Goal: Information Seeking & Learning: Learn about a topic

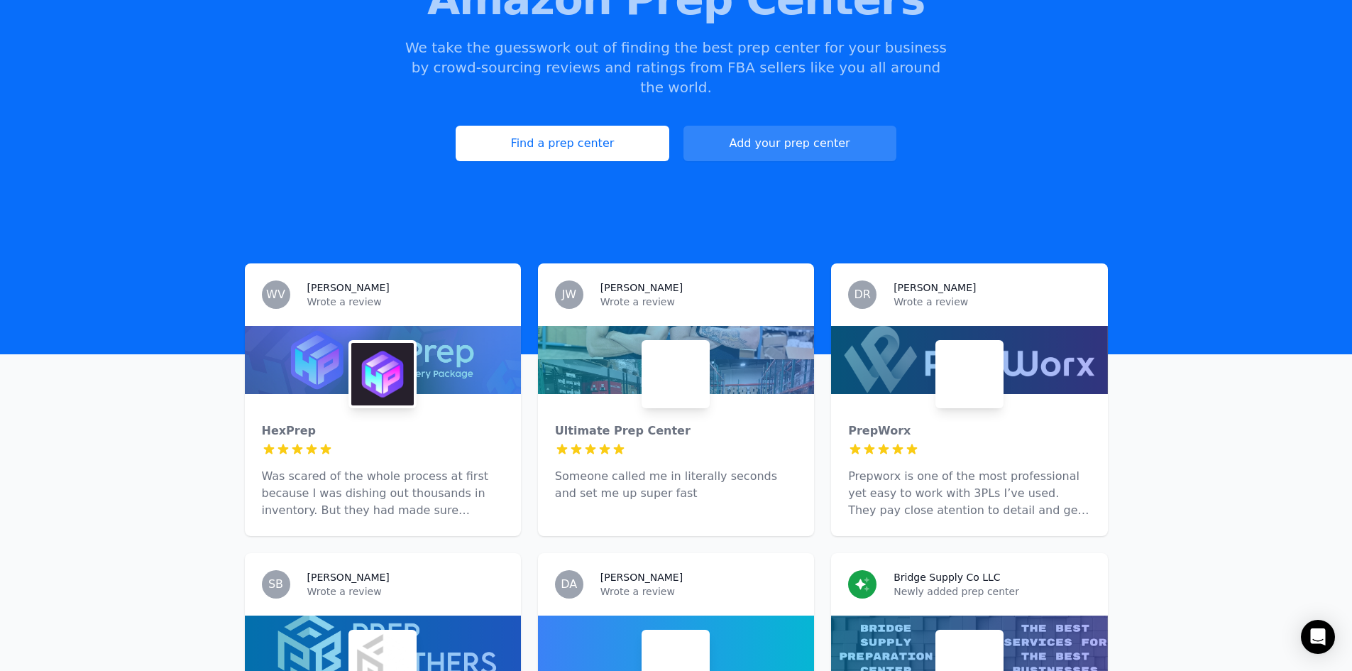
scroll to position [213, 0]
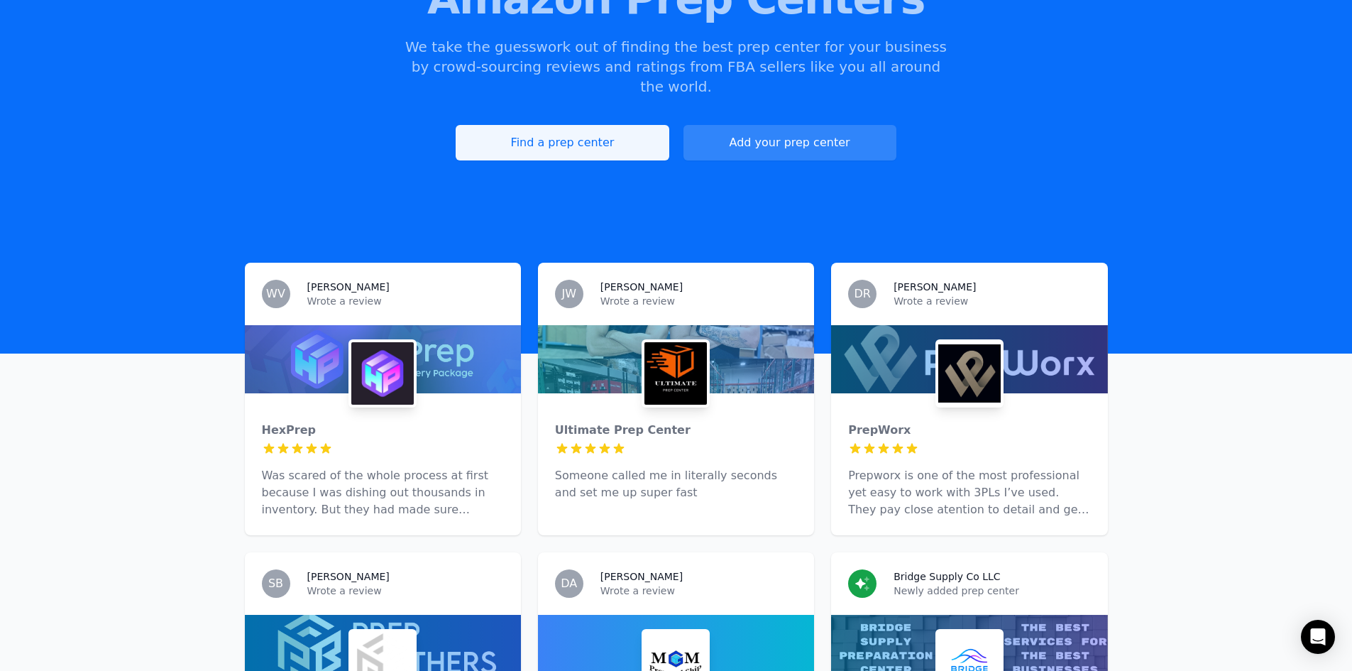
click at [606, 125] on link "Find a prep center" at bounding box center [562, 142] width 213 height 35
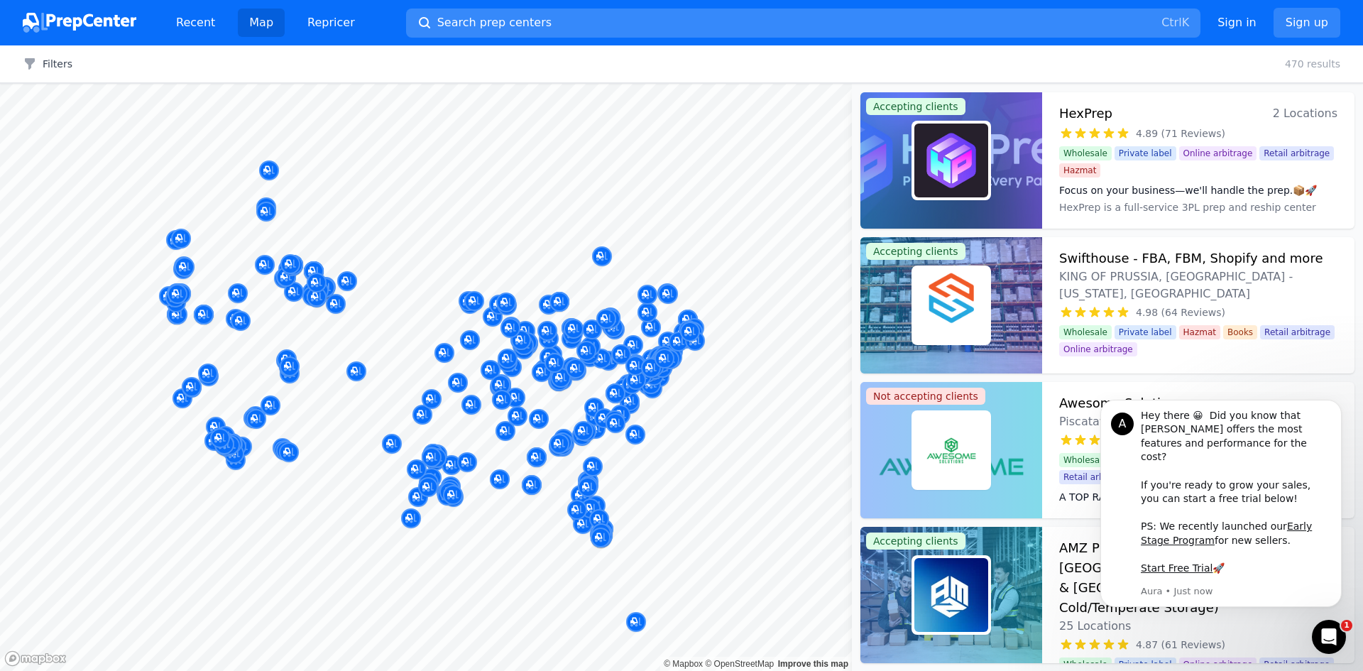
click at [457, 29] on span "Search prep centers" at bounding box center [494, 22] width 114 height 17
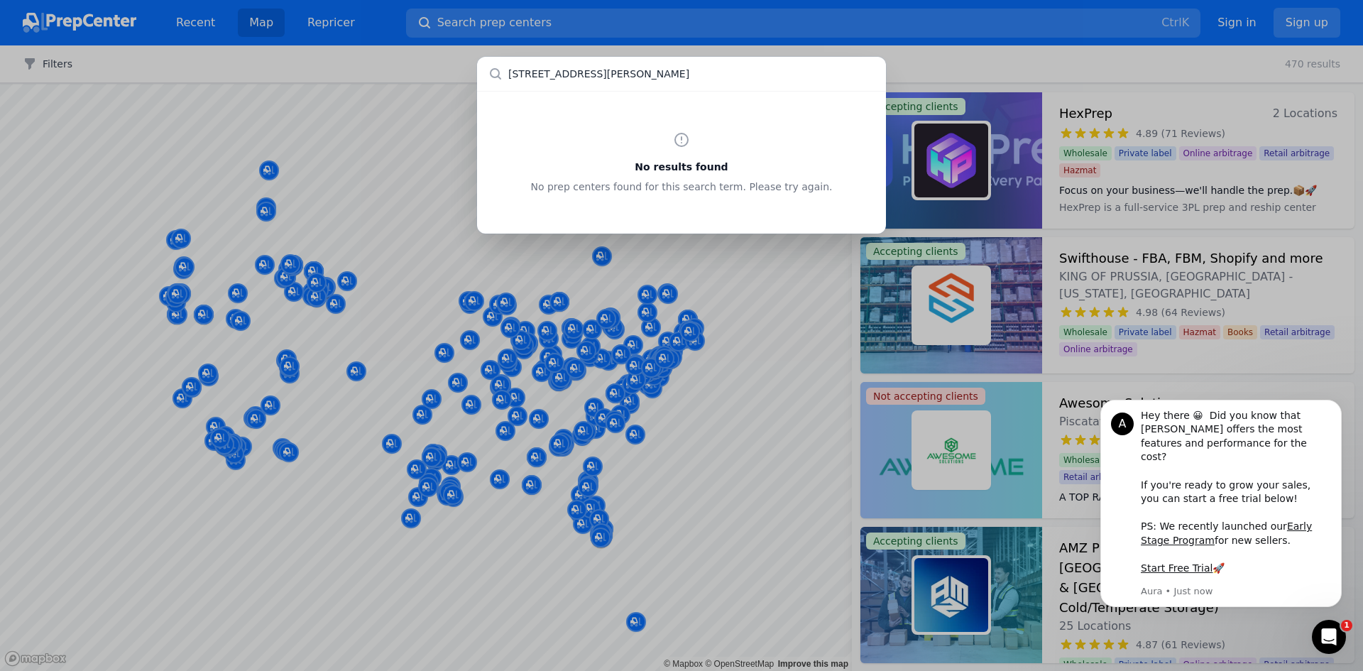
type input "[STREET_ADDRESS][PERSON_NAME]"
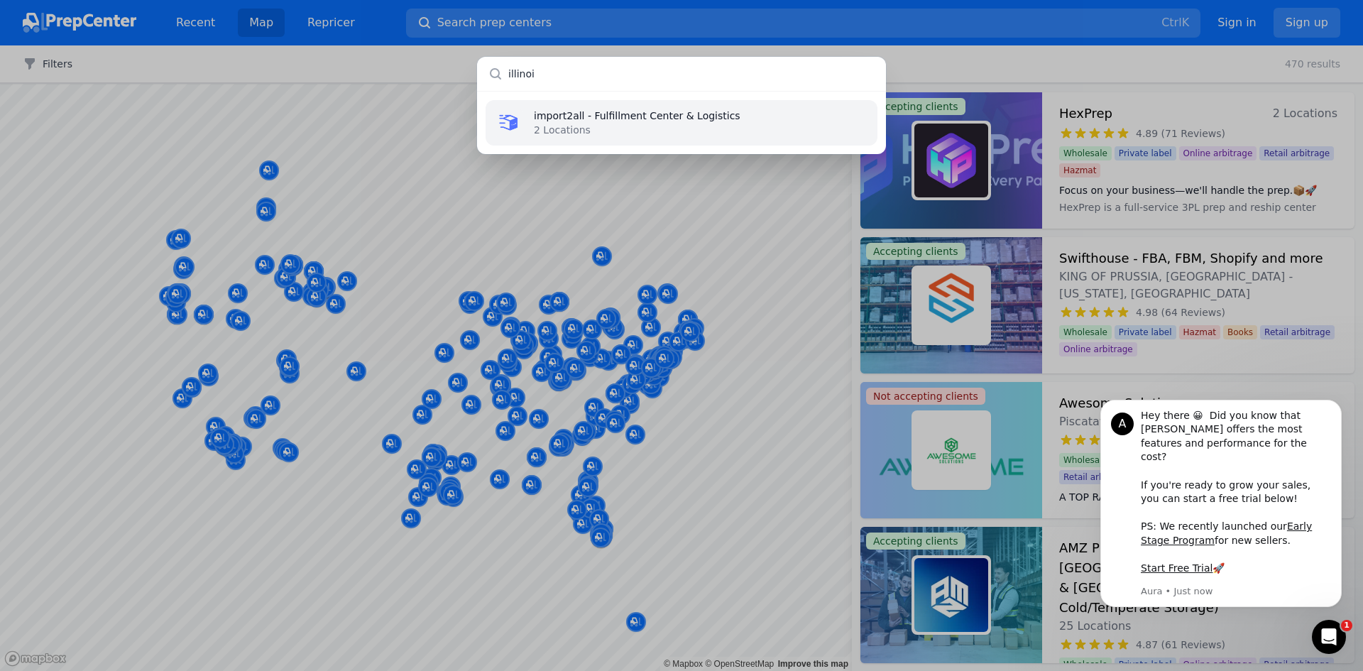
type input "[US_STATE]"
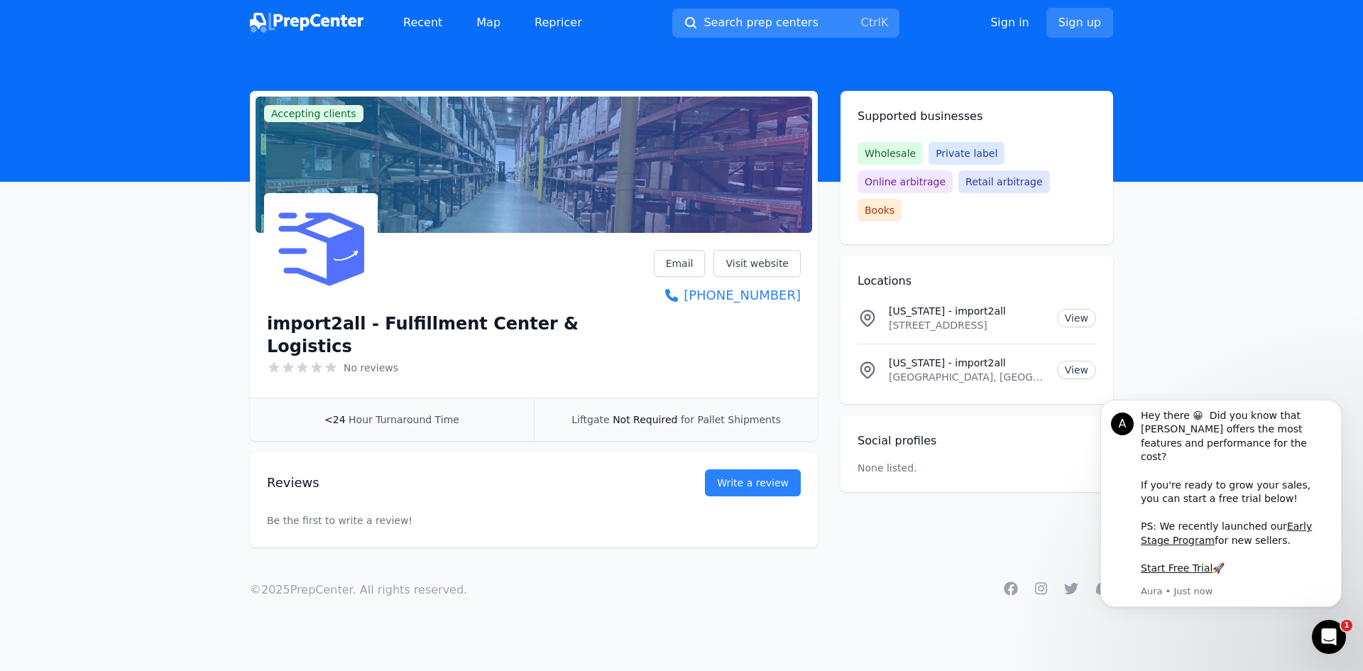
click at [784, 26] on span "Search prep centers" at bounding box center [760, 22] width 114 height 17
click at [488, 23] on div at bounding box center [681, 335] width 1363 height 671
click at [488, 23] on link "Map" at bounding box center [488, 23] width 47 height 28
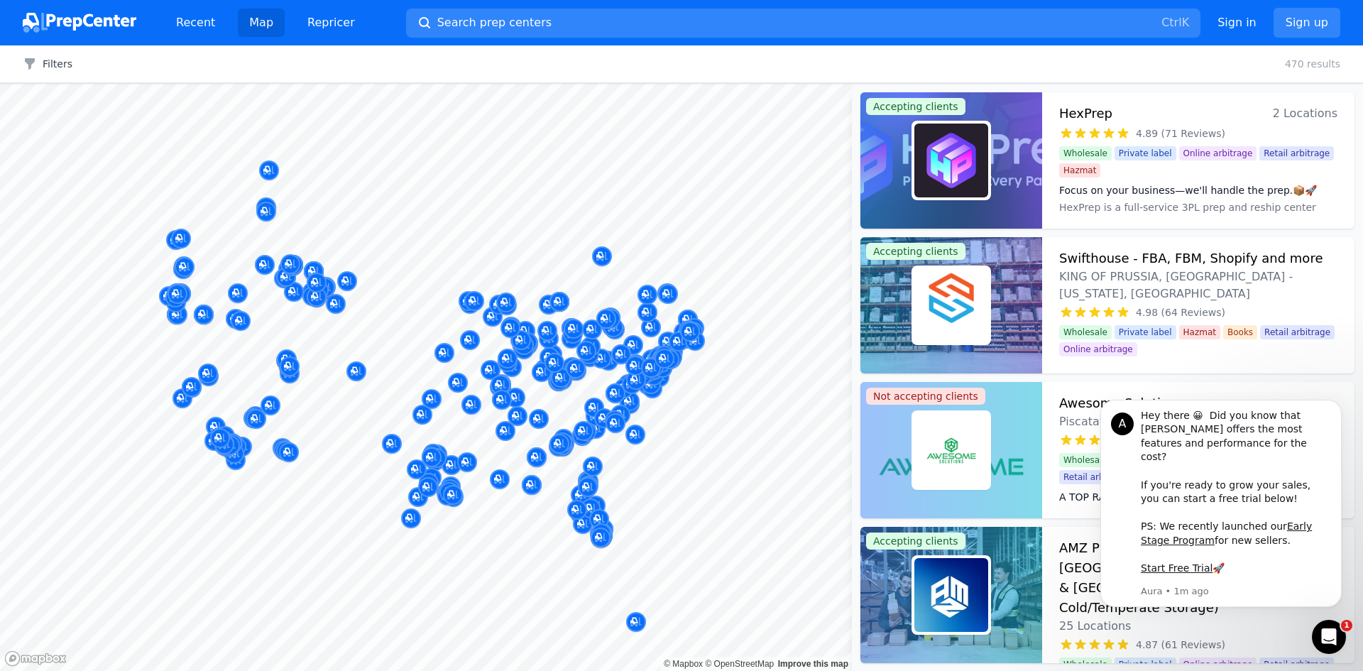
click at [517, 371] on div at bounding box center [500, 368] width 273 height 11
click at [513, 371] on div at bounding box center [500, 368] width 273 height 11
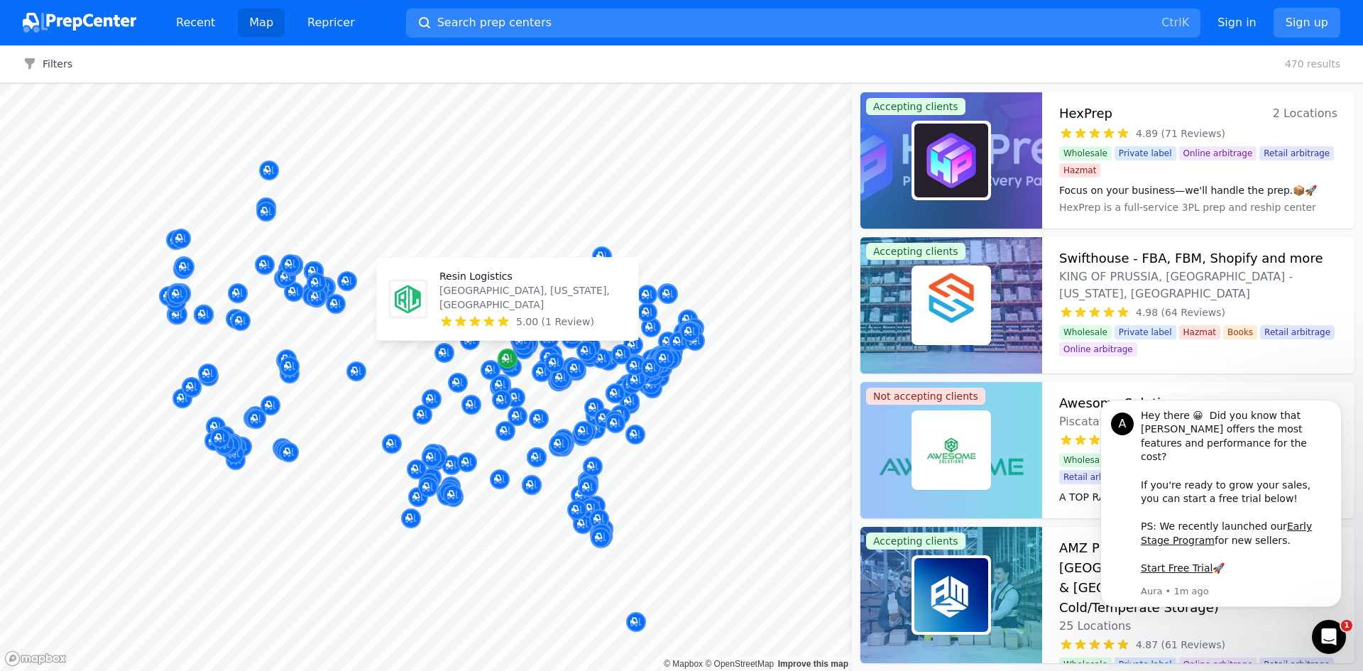
click at [506, 361] on icon "Map marker" at bounding box center [507, 358] width 11 height 14
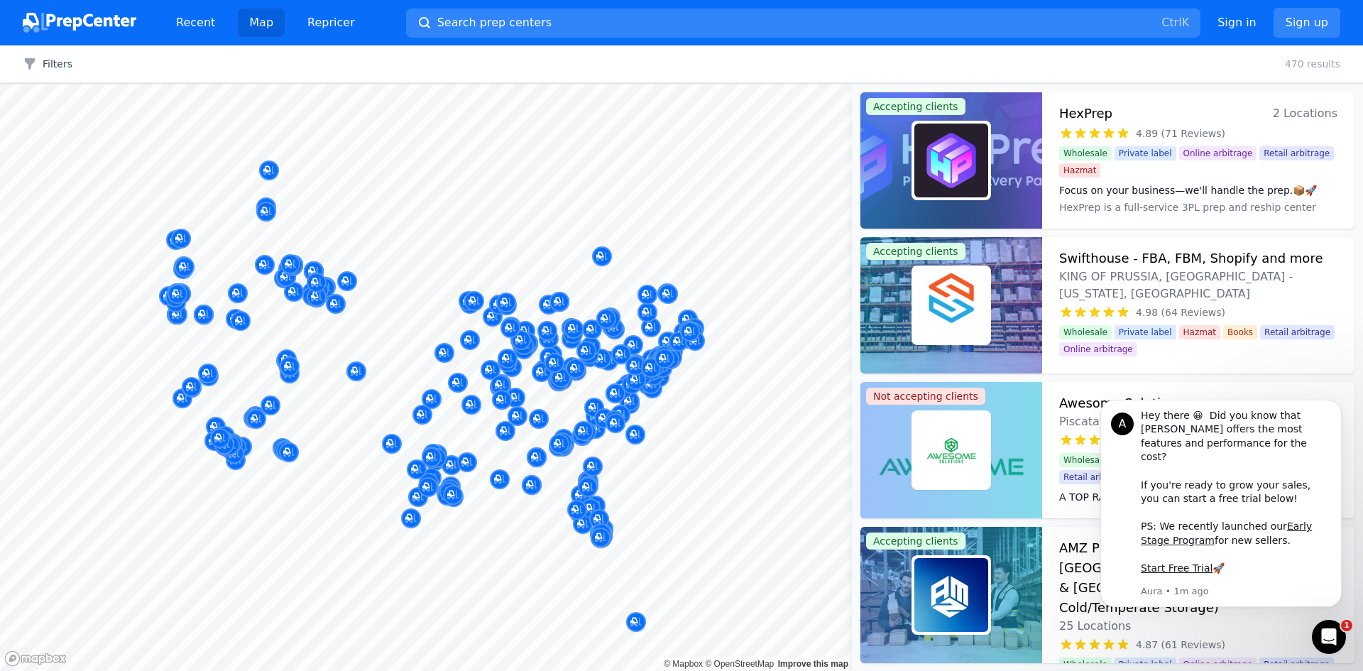
click at [506, 359] on div at bounding box center [490, 354] width 273 height 11
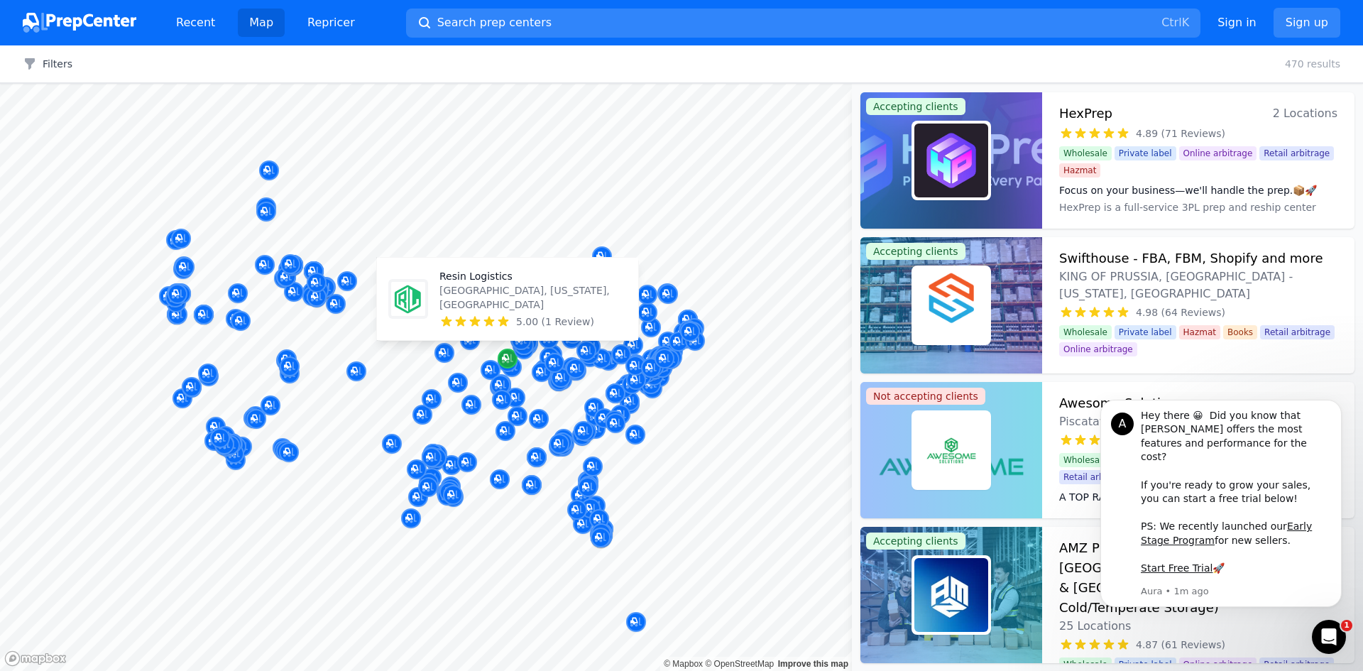
click at [506, 361] on icon "Map marker" at bounding box center [507, 358] width 11 height 14
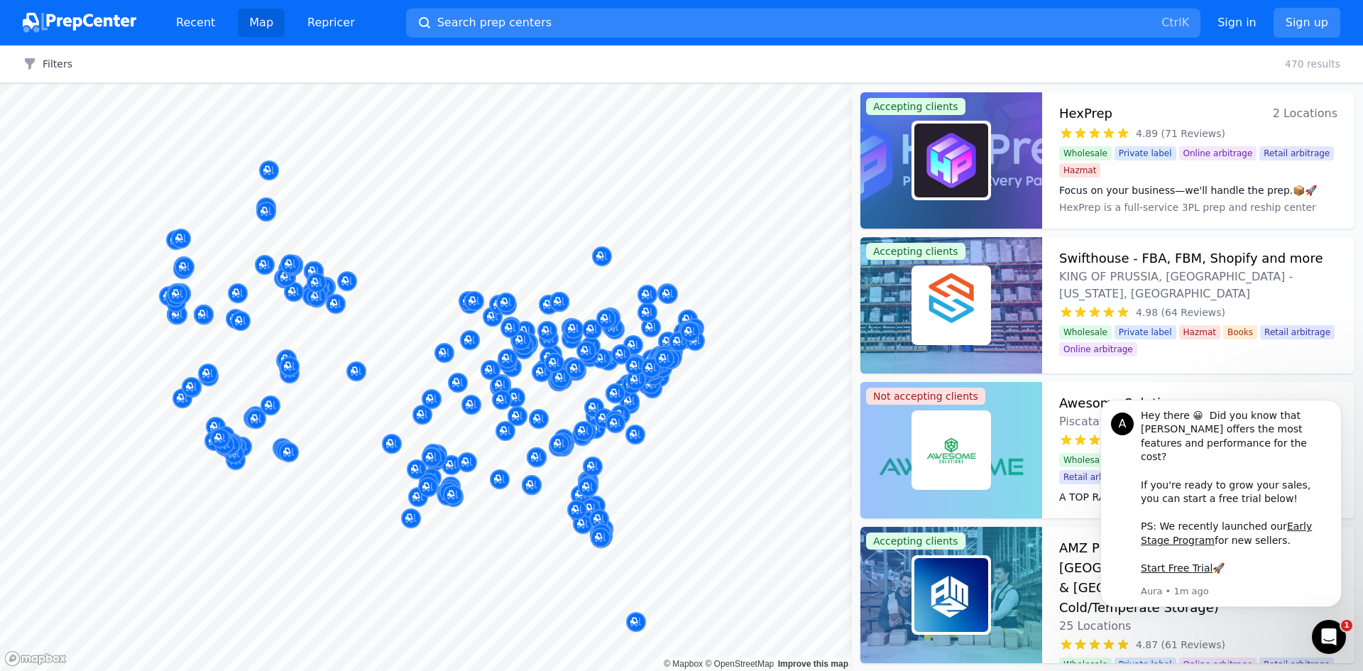
click at [486, 367] on div at bounding box center [500, 368] width 273 height 11
click at [628, 26] on button "Search prep centers Ctrl K" at bounding box center [803, 23] width 794 height 29
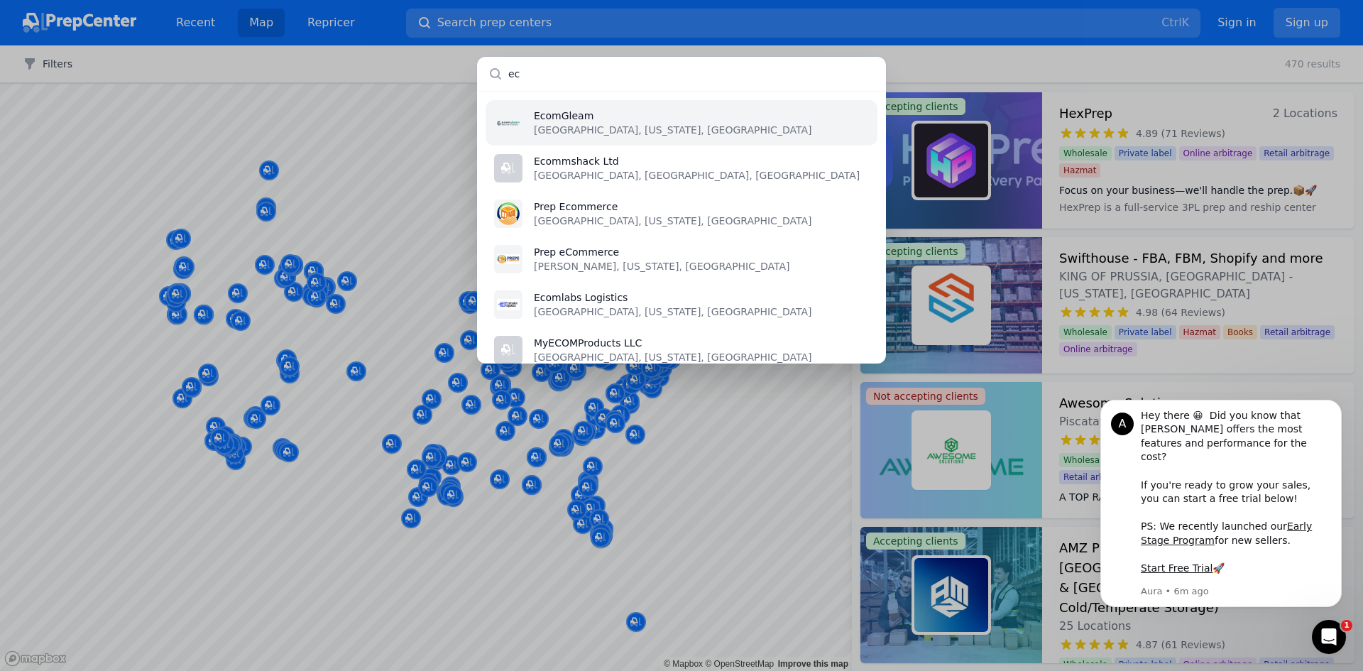
type input "e"
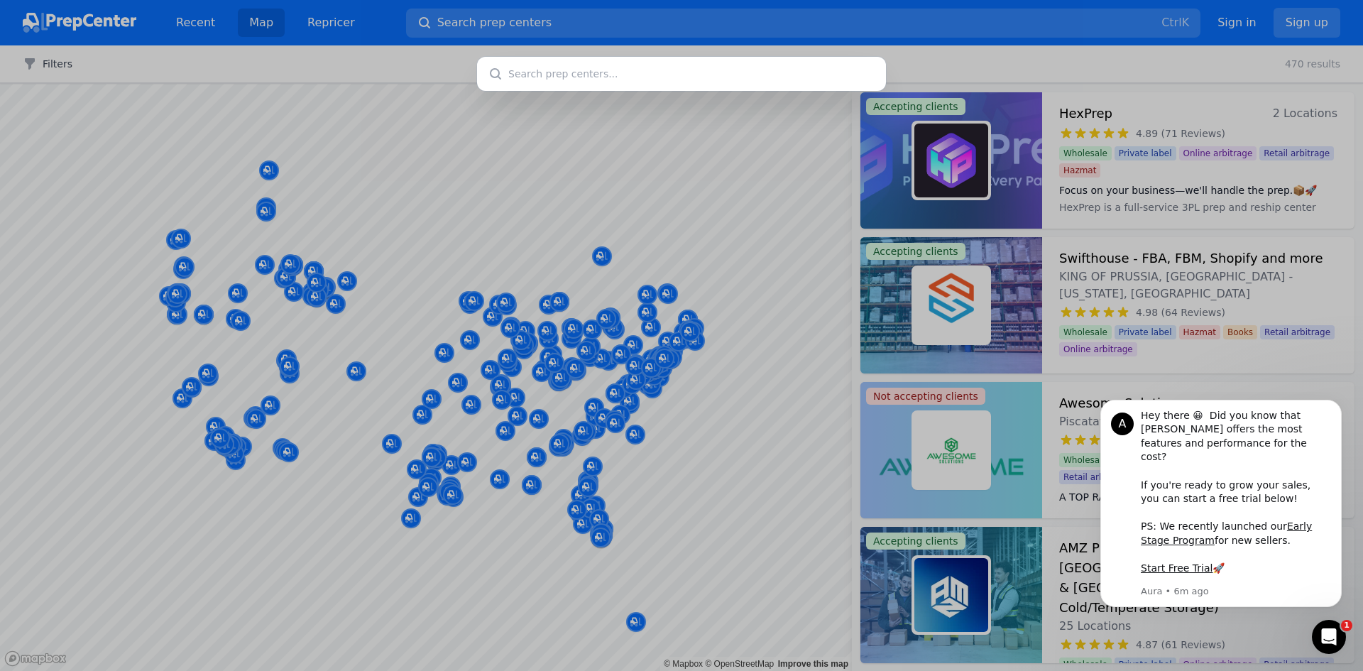
paste input "E-commerce FBA packaging"
type input "E-commerce FBA packaging"
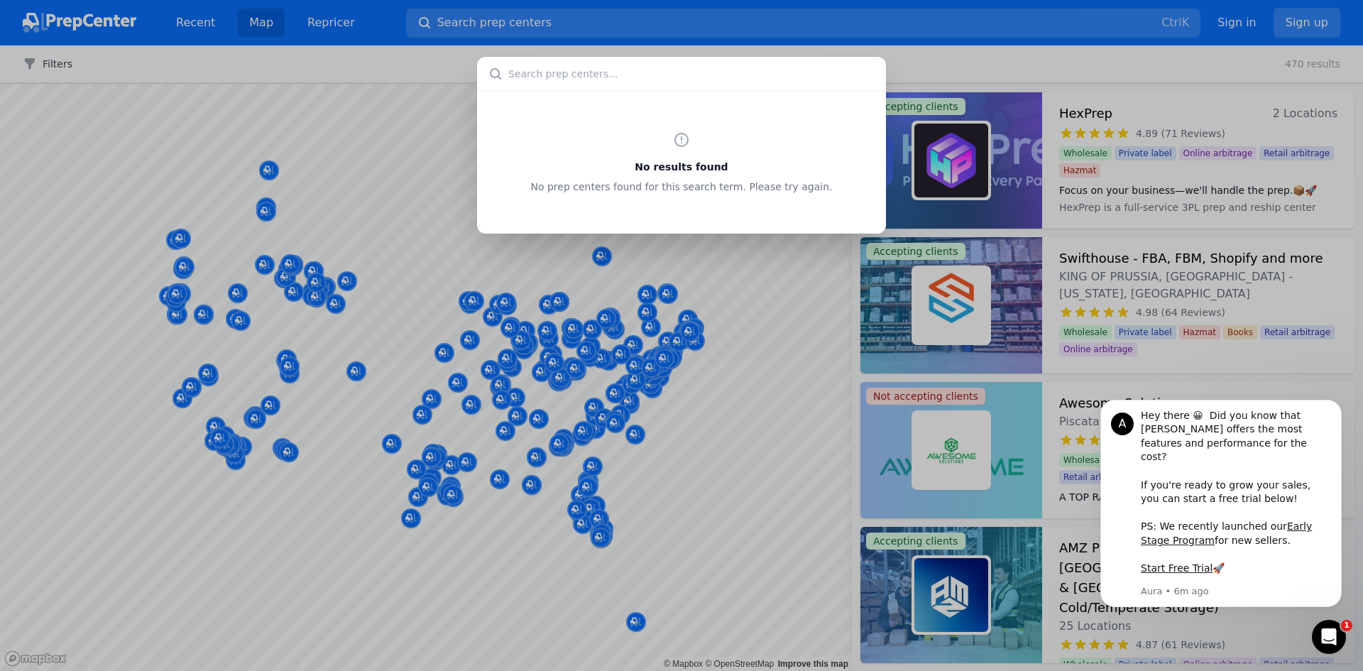
click at [546, 67] on input "text" at bounding box center [681, 74] width 409 height 34
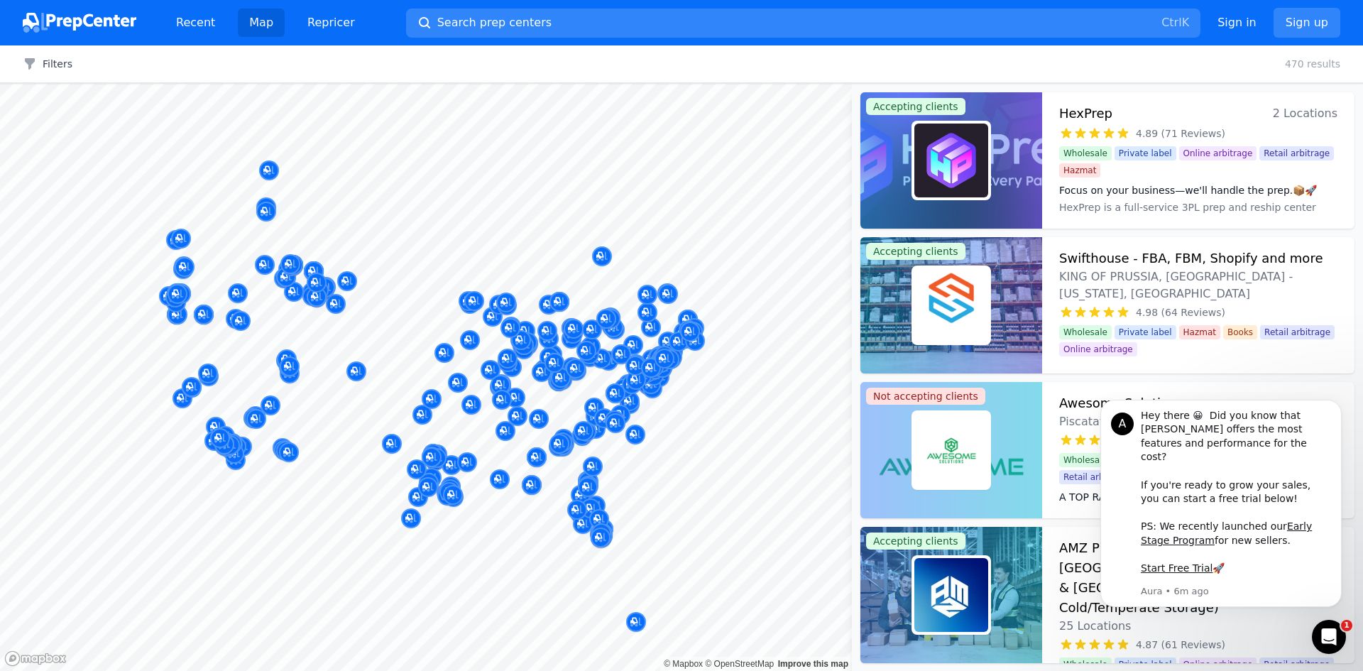
click at [490, 366] on div at bounding box center [681, 335] width 1363 height 671
click at [508, 368] on div at bounding box center [500, 368] width 273 height 11
click at [520, 342] on div at bounding box center [507, 342] width 273 height 11
click at [519, 338] on div at bounding box center [507, 342] width 273 height 11
